Goal: Information Seeking & Learning: Learn about a topic

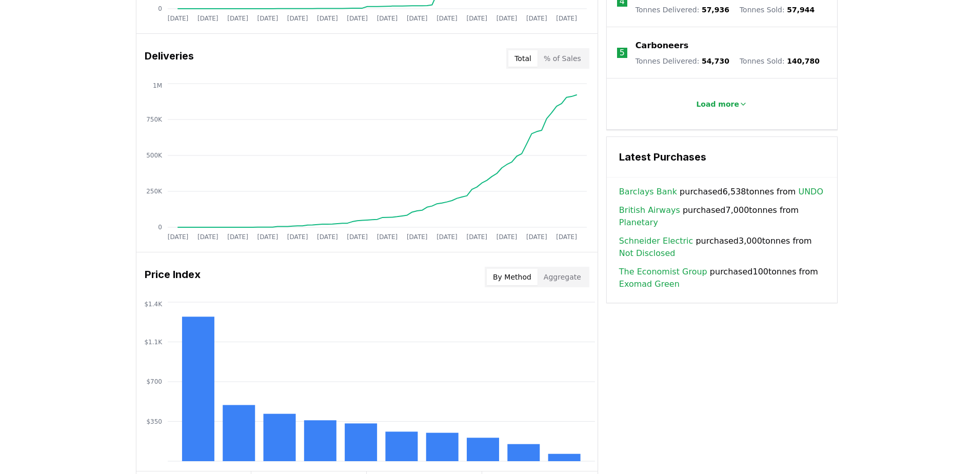
scroll to position [346, 0]
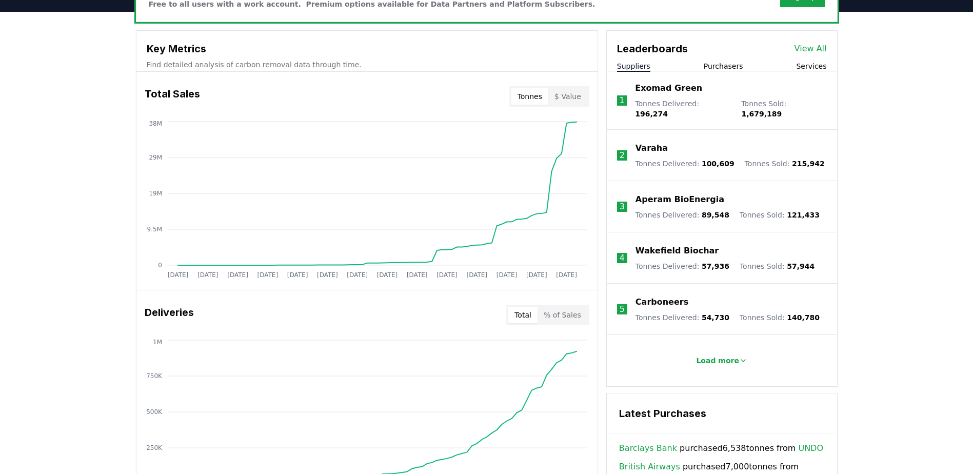
click at [665, 195] on p "Aperam BioEnergia" at bounding box center [680, 199] width 89 height 12
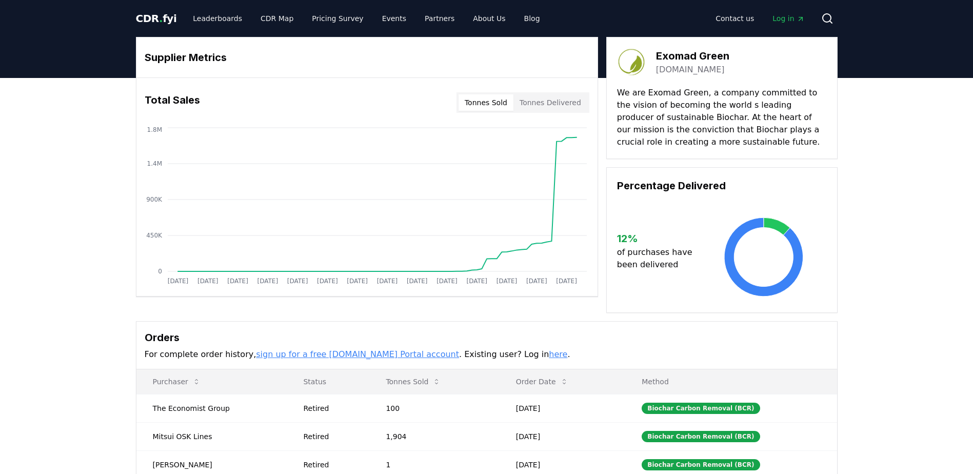
click at [567, 104] on button "Tonnes Delivered" at bounding box center [550, 102] width 74 height 16
click at [699, 72] on link "[DOMAIN_NAME]" at bounding box center [690, 70] width 69 height 12
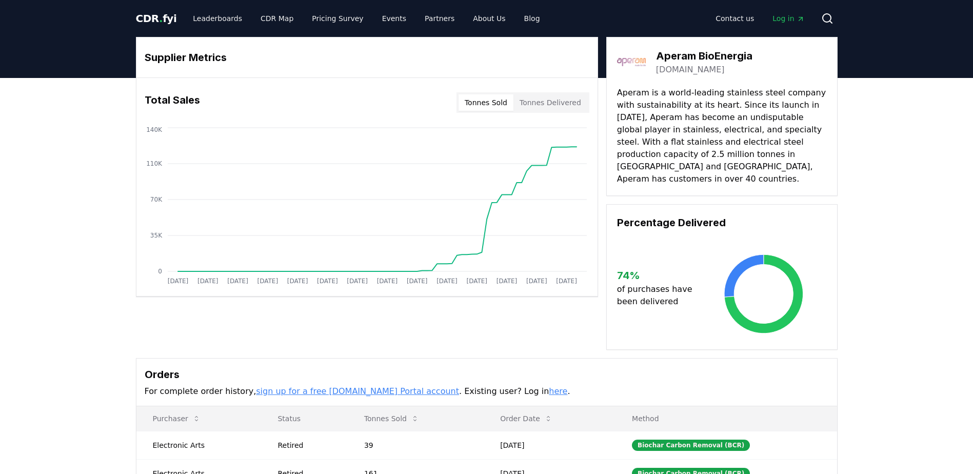
click at [671, 151] on p "Aperam is a world-leading stainless steel company with sustainability at its he…" at bounding box center [722, 136] width 210 height 98
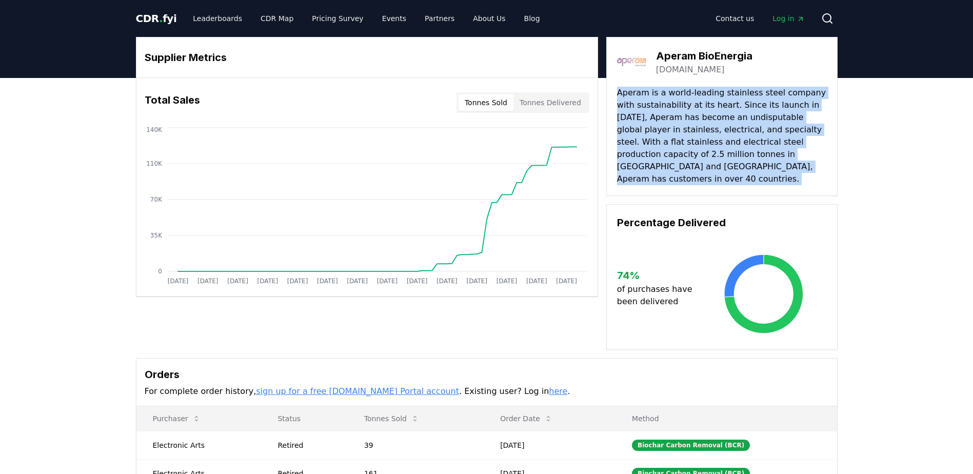
click at [671, 151] on p "Aperam is a world-leading stainless steel company with sustainability at its he…" at bounding box center [722, 136] width 210 height 98
drag, startPoint x: 671, startPoint y: 151, endPoint x: 663, endPoint y: 145, distance: 10.2
click at [663, 145] on p "Aperam is a world-leading stainless steel company with sustainability at its he…" at bounding box center [722, 136] width 210 height 98
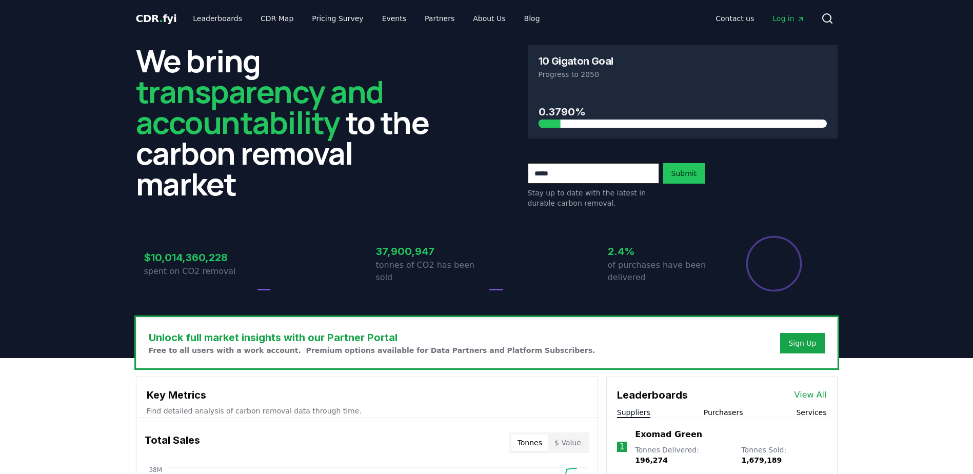
scroll to position [346, 0]
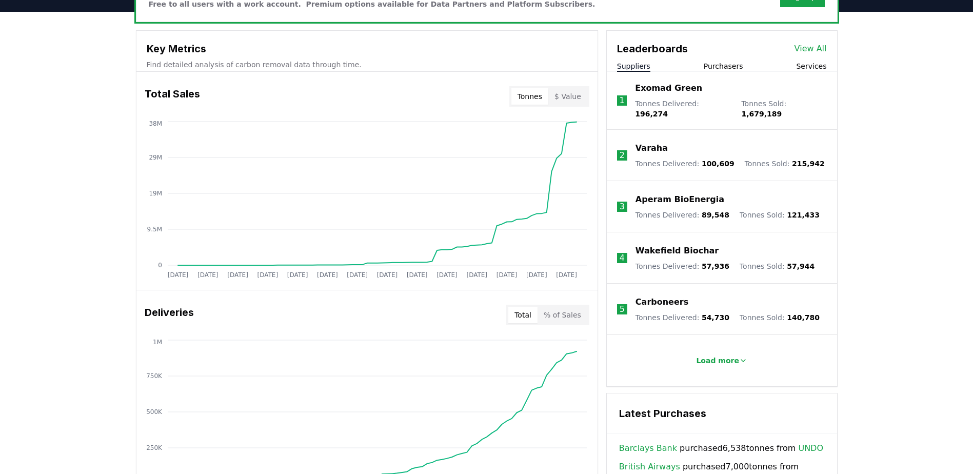
click at [664, 88] on p "Exomad Green" at bounding box center [668, 88] width 67 height 12
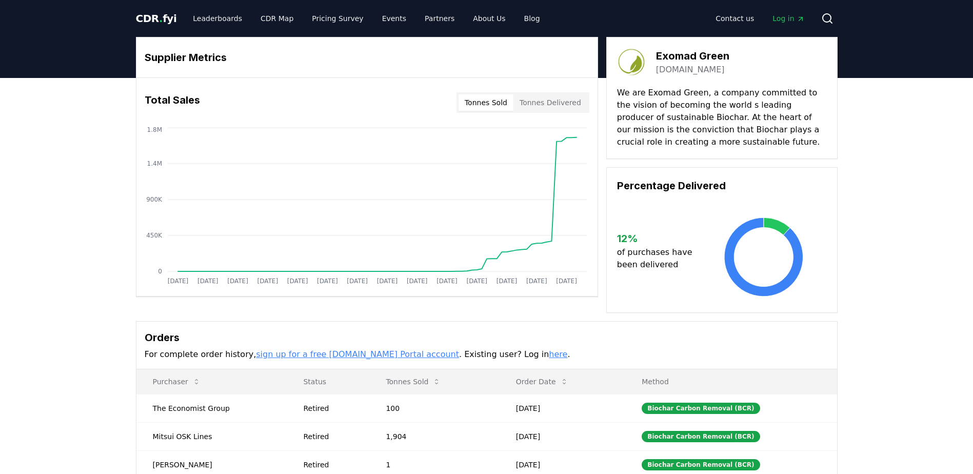
click at [562, 102] on button "Tonnes Delivered" at bounding box center [550, 102] width 74 height 16
click at [502, 103] on button "Tonnes Sold" at bounding box center [486, 102] width 55 height 16
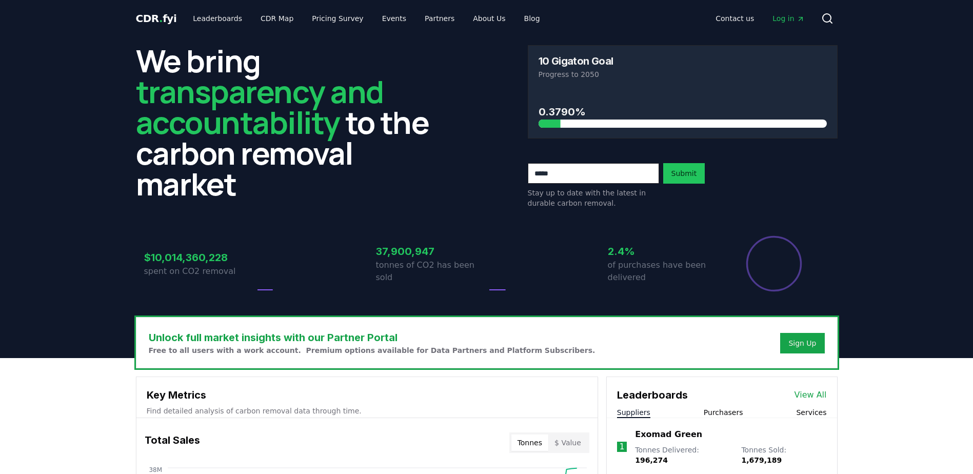
scroll to position [346, 0]
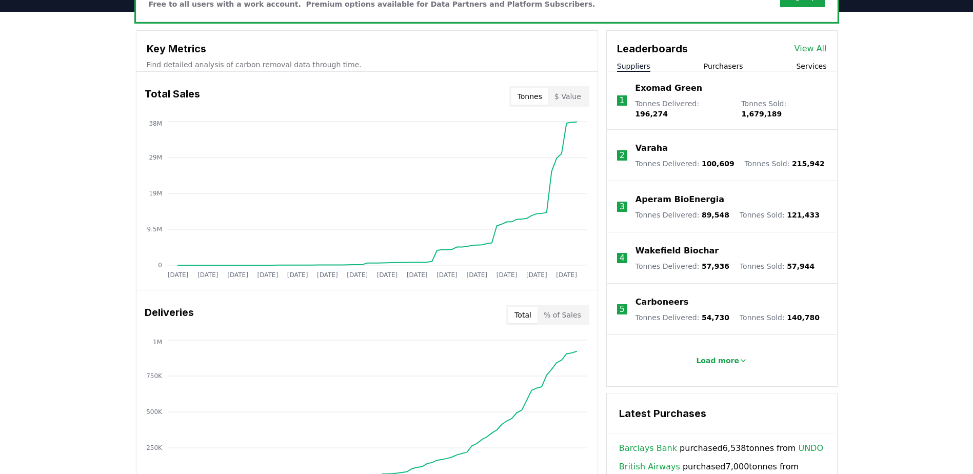
click at [646, 142] on p "Varaha" at bounding box center [652, 148] width 32 height 12
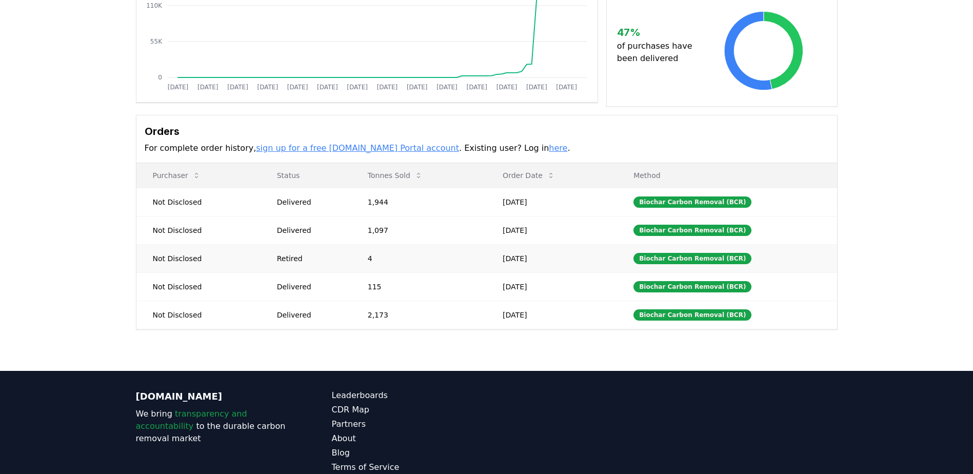
scroll to position [255, 0]
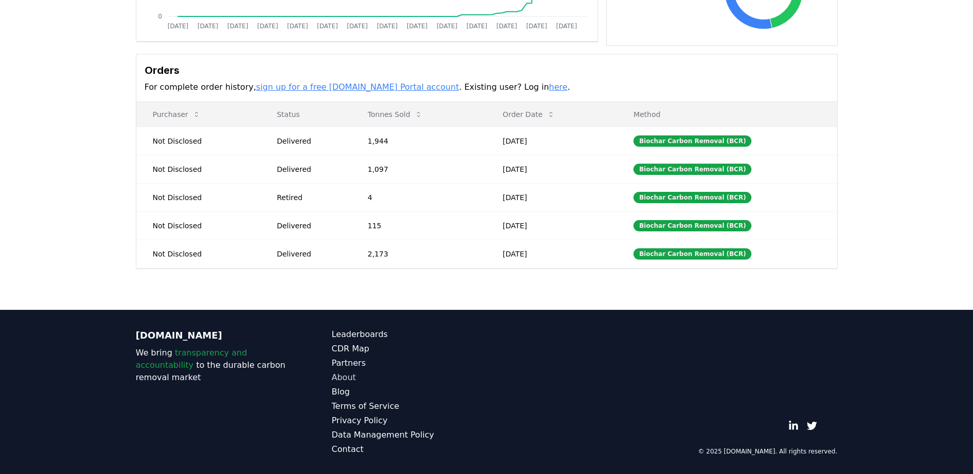
click at [341, 372] on link "About" at bounding box center [409, 377] width 155 height 12
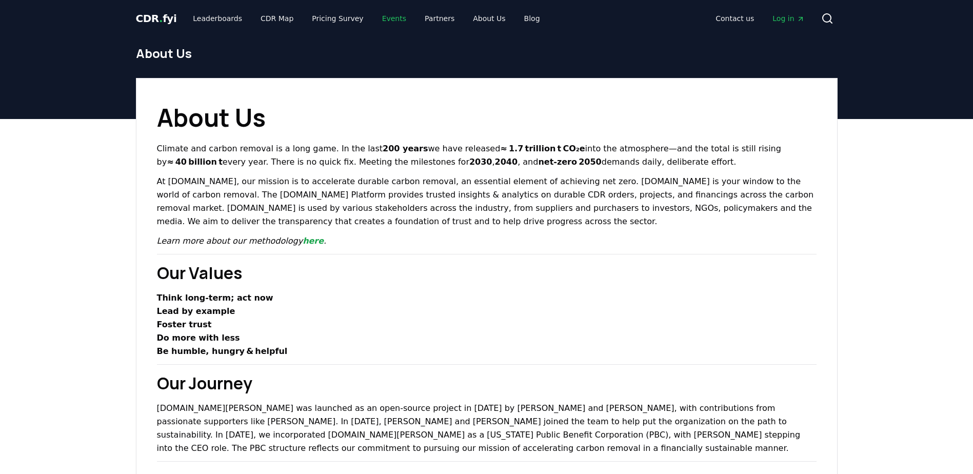
click at [386, 22] on link "Events" at bounding box center [394, 18] width 41 height 18
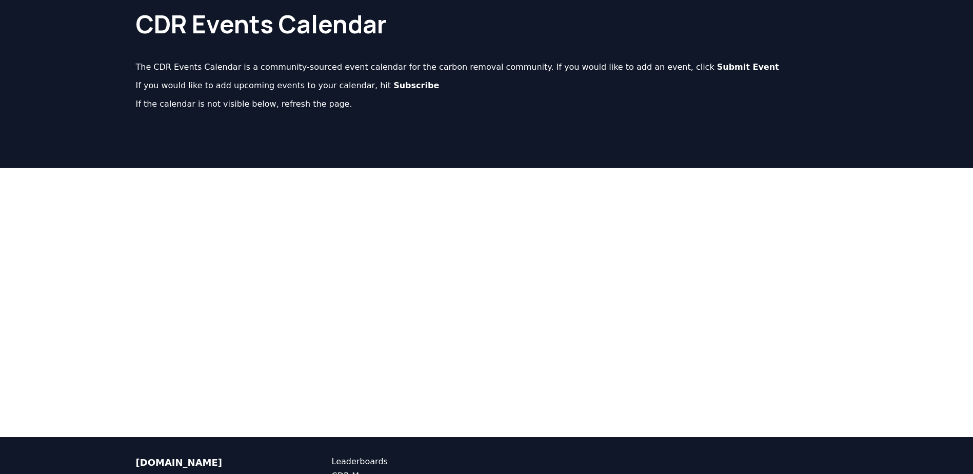
scroll to position [181, 0]
